Goal: Transaction & Acquisition: Purchase product/service

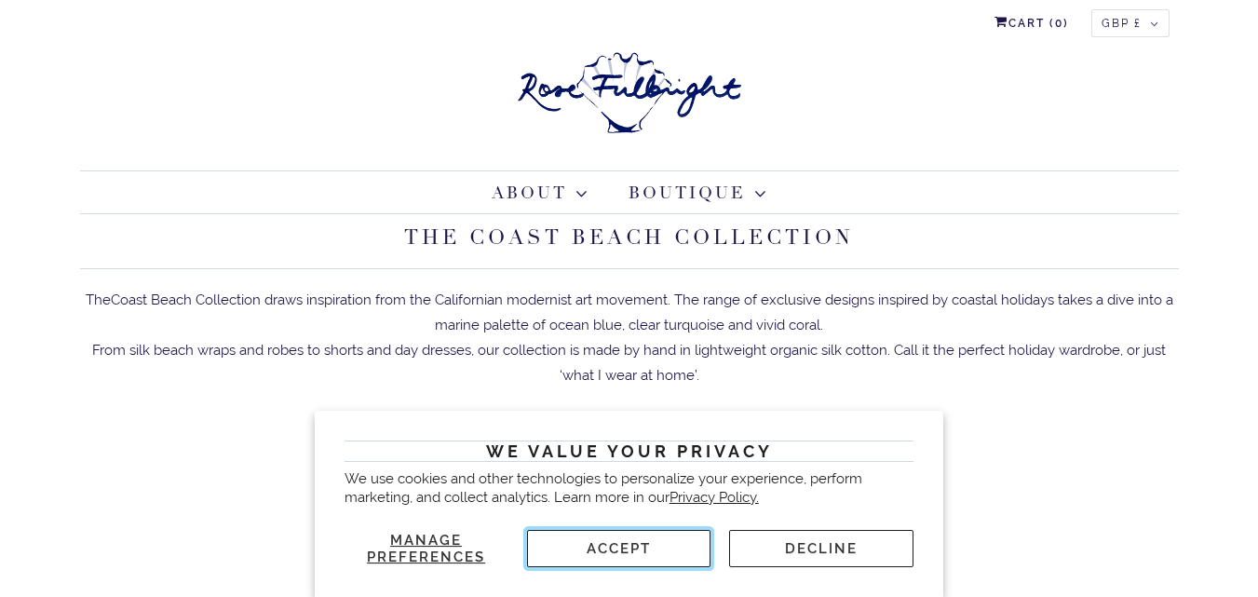
click at [641, 543] on button "Accept" at bounding box center [619, 548] width 184 height 37
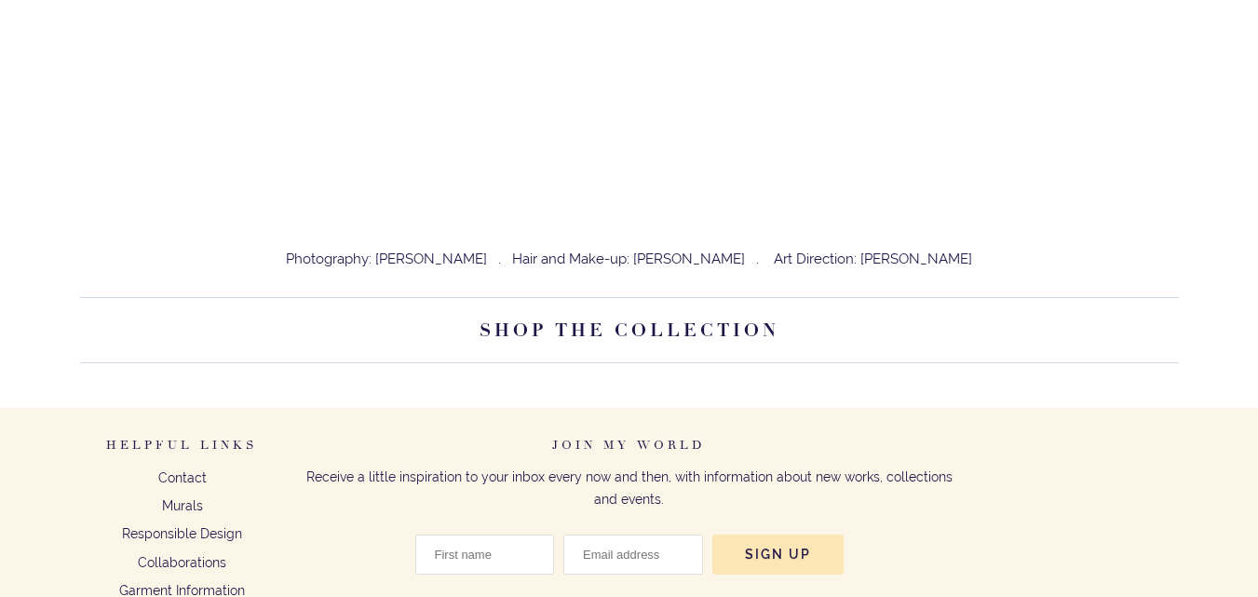
scroll to position [682, 0]
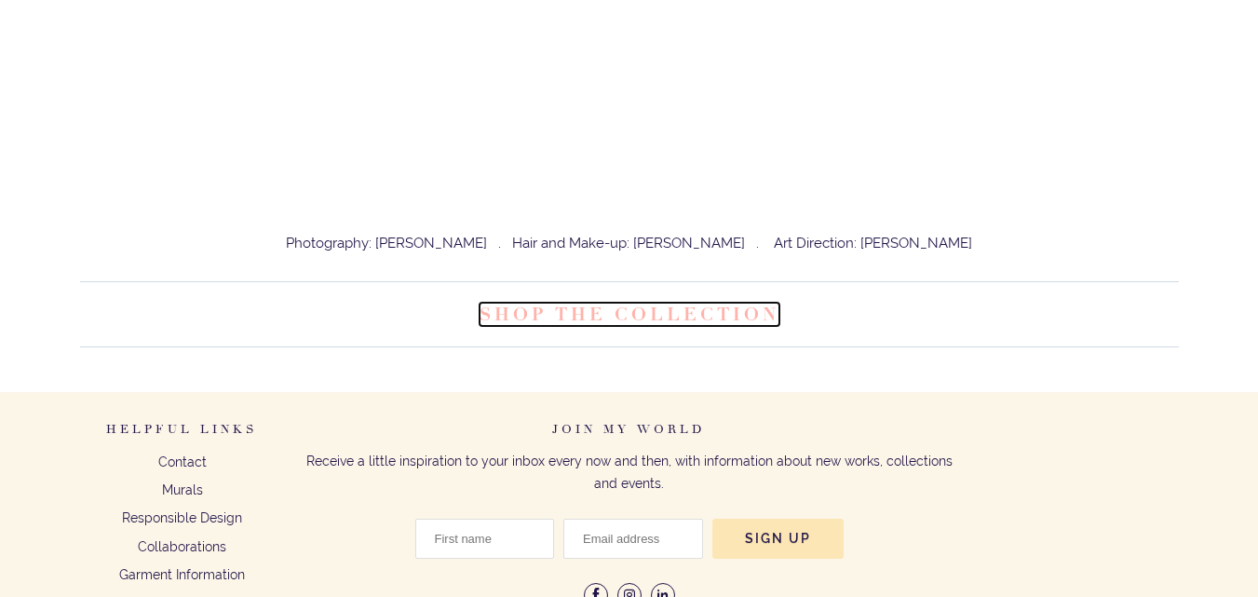
click at [708, 308] on link "Shop the Collection" at bounding box center [629, 314] width 300 height 23
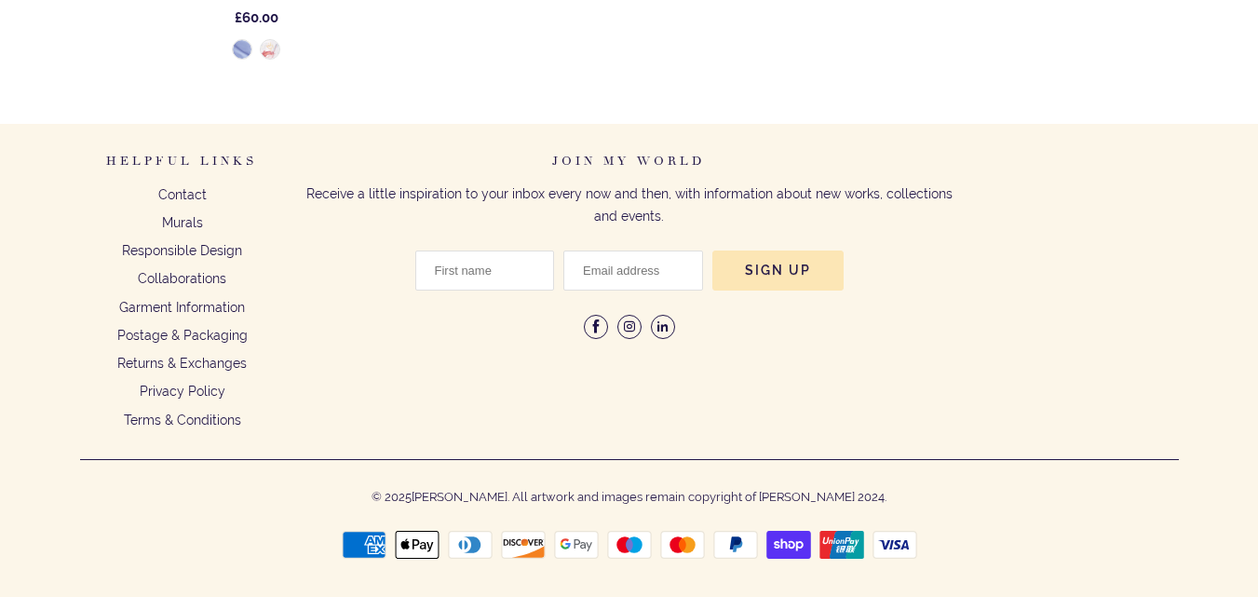
scroll to position [2977, 0]
